Goal: Task Accomplishment & Management: Manage account settings

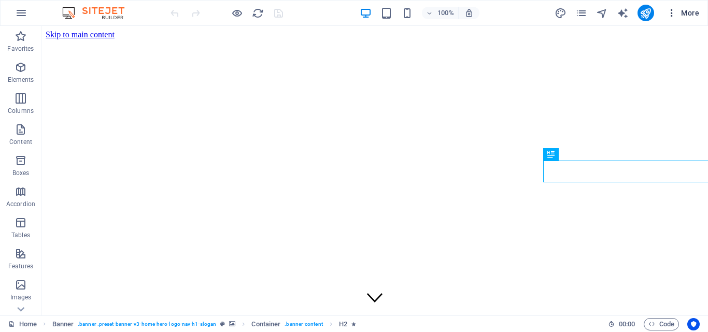
click at [674, 11] on icon "button" at bounding box center [672, 13] width 10 height 10
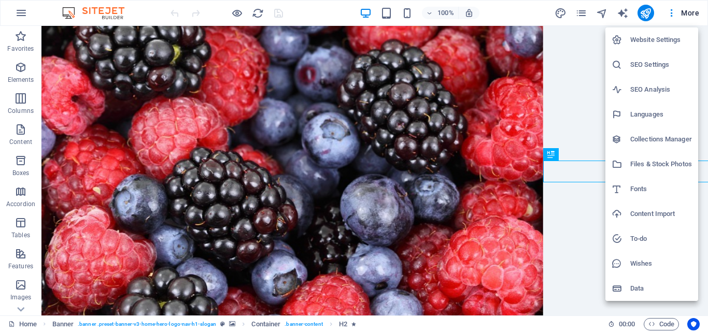
click at [656, 35] on h6 "Website Settings" at bounding box center [661, 40] width 62 height 12
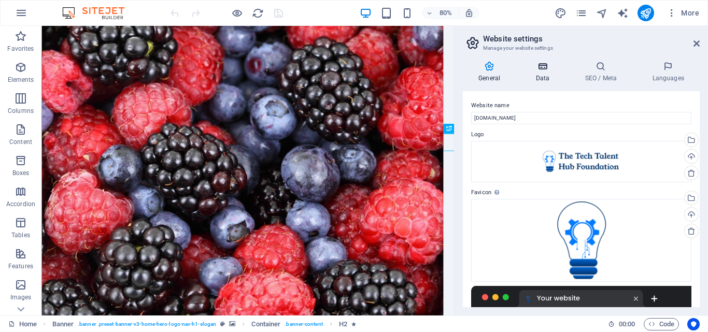
click at [546, 78] on h4 "Data" at bounding box center [544, 72] width 49 height 22
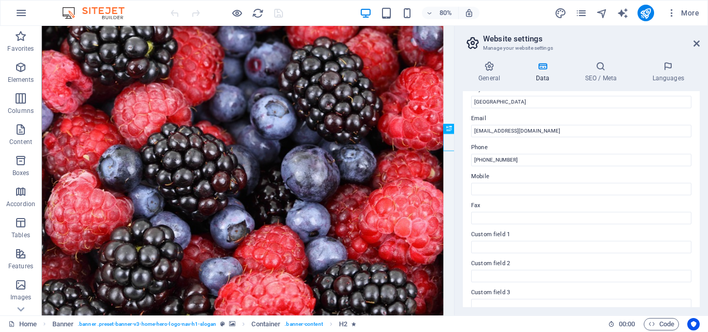
scroll to position [282, 0]
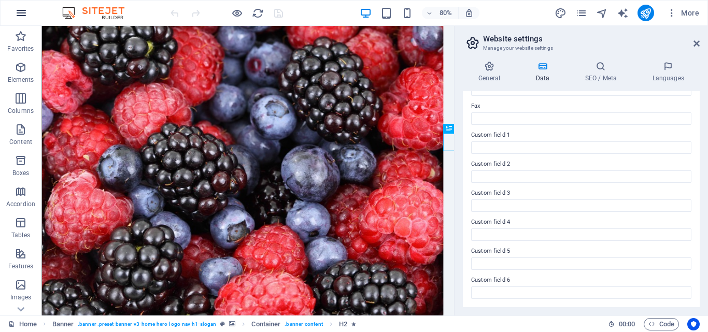
click at [17, 17] on icon "button" at bounding box center [21, 13] width 12 height 12
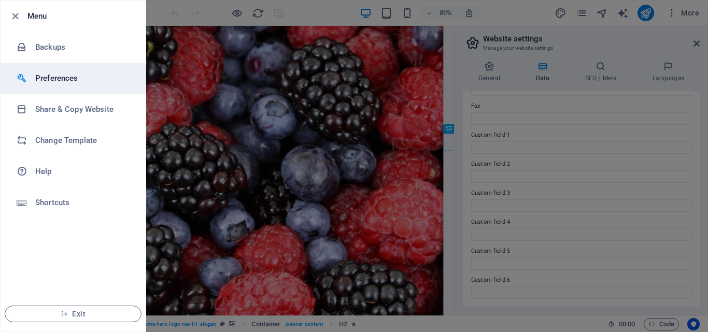
click at [62, 76] on h6 "Preferences" at bounding box center [83, 78] width 96 height 12
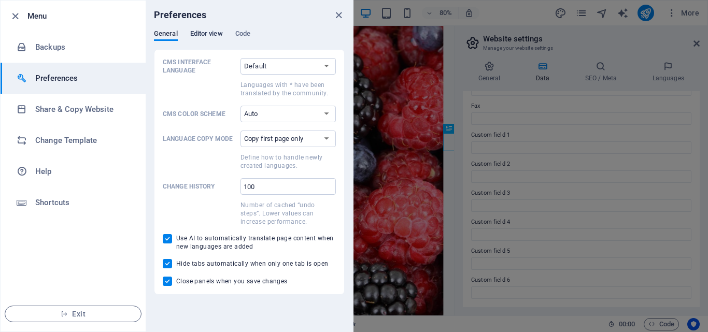
click at [223, 35] on span "Editor view" at bounding box center [206, 34] width 33 height 15
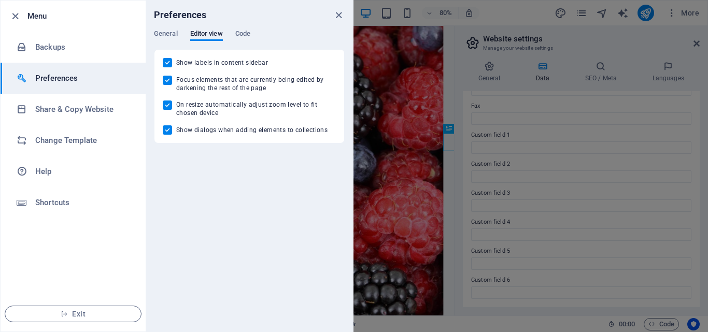
click at [240, 26] on div "Preferences" at bounding box center [249, 15] width 207 height 29
click at [244, 35] on span "Code" at bounding box center [242, 34] width 15 height 15
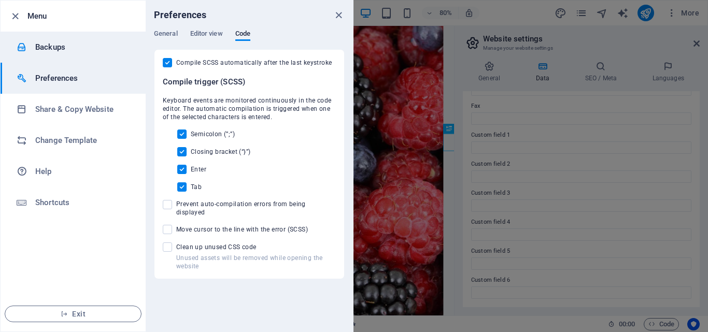
click at [76, 54] on li "Backups" at bounding box center [73, 47] width 145 height 31
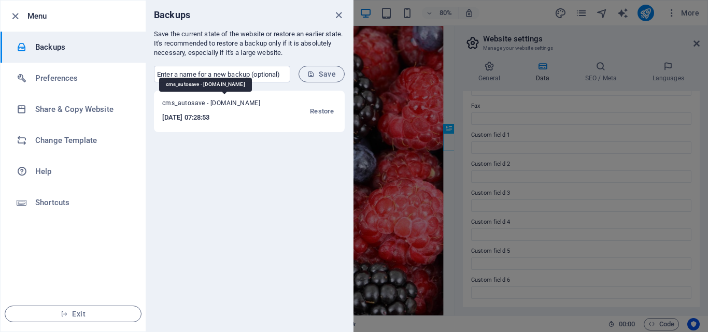
drag, startPoint x: 210, startPoint y: 102, endPoint x: 285, endPoint y: 103, distance: 75.2
click at [274, 103] on span "cms_autosave - thetechtalenthubfoundation.com" at bounding box center [217, 105] width 111 height 12
click at [285, 76] on input "text" at bounding box center [222, 74] width 136 height 17
